Goal: Task Accomplishment & Management: Check status

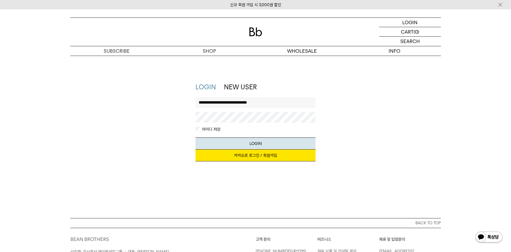
click at [237, 144] on button "LOGIN" at bounding box center [256, 143] width 120 height 12
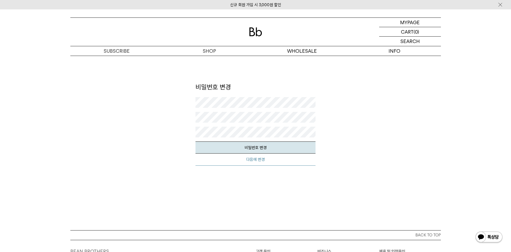
click at [277, 161] on button "다음에 변경" at bounding box center [256, 159] width 120 height 12
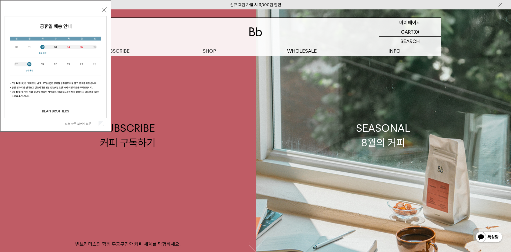
click at [411, 24] on p "마이페이지" at bounding box center [409, 22] width 21 height 9
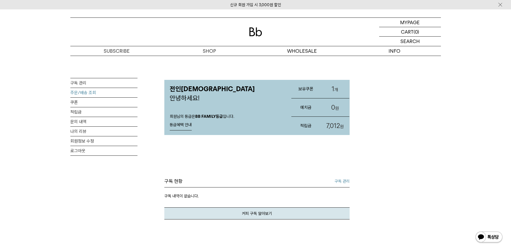
click at [88, 96] on link "주문/배송 조회" at bounding box center [103, 92] width 67 height 9
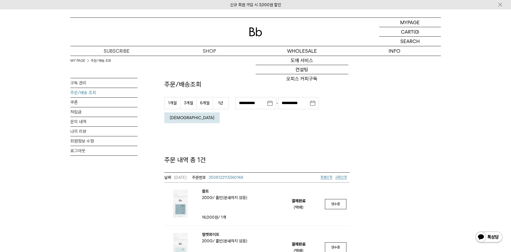
click at [255, 34] on img at bounding box center [255, 31] width 13 height 9
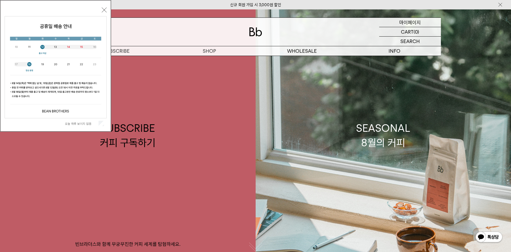
click at [401, 21] on p "마이페이지" at bounding box center [409, 22] width 21 height 9
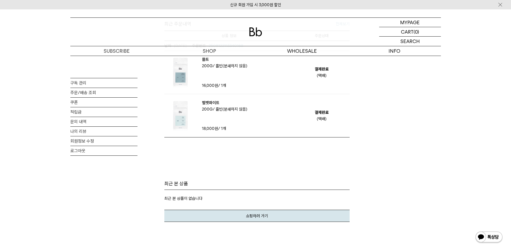
scroll to position [188, 0]
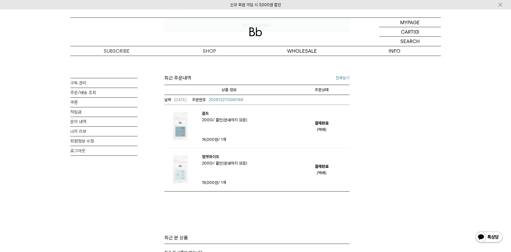
click at [322, 129] on div "(택배)" at bounding box center [322, 129] width 10 height 6
click at [324, 89] on th "주문상태" at bounding box center [322, 90] width 56 height 10
click at [320, 127] on div "(택배)" at bounding box center [322, 129] width 10 height 6
click at [228, 101] on span "2508122113340168" at bounding box center [226, 99] width 35 height 5
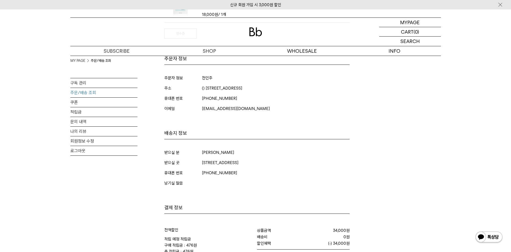
scroll to position [81, 0]
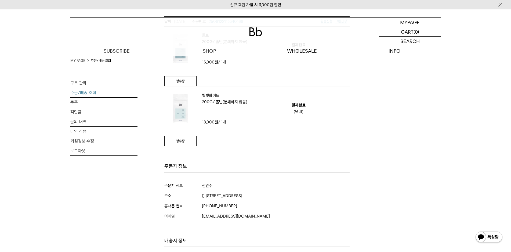
click at [294, 114] on div "(택배)" at bounding box center [299, 111] width 10 height 6
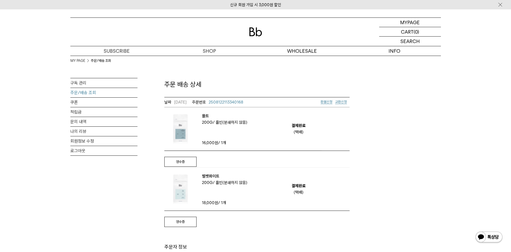
click at [176, 102] on em "[DATE]" at bounding box center [175, 102] width 22 height 6
click at [250, 33] on img at bounding box center [255, 31] width 13 height 9
